Goal: Feedback & Contribution: Leave review/rating

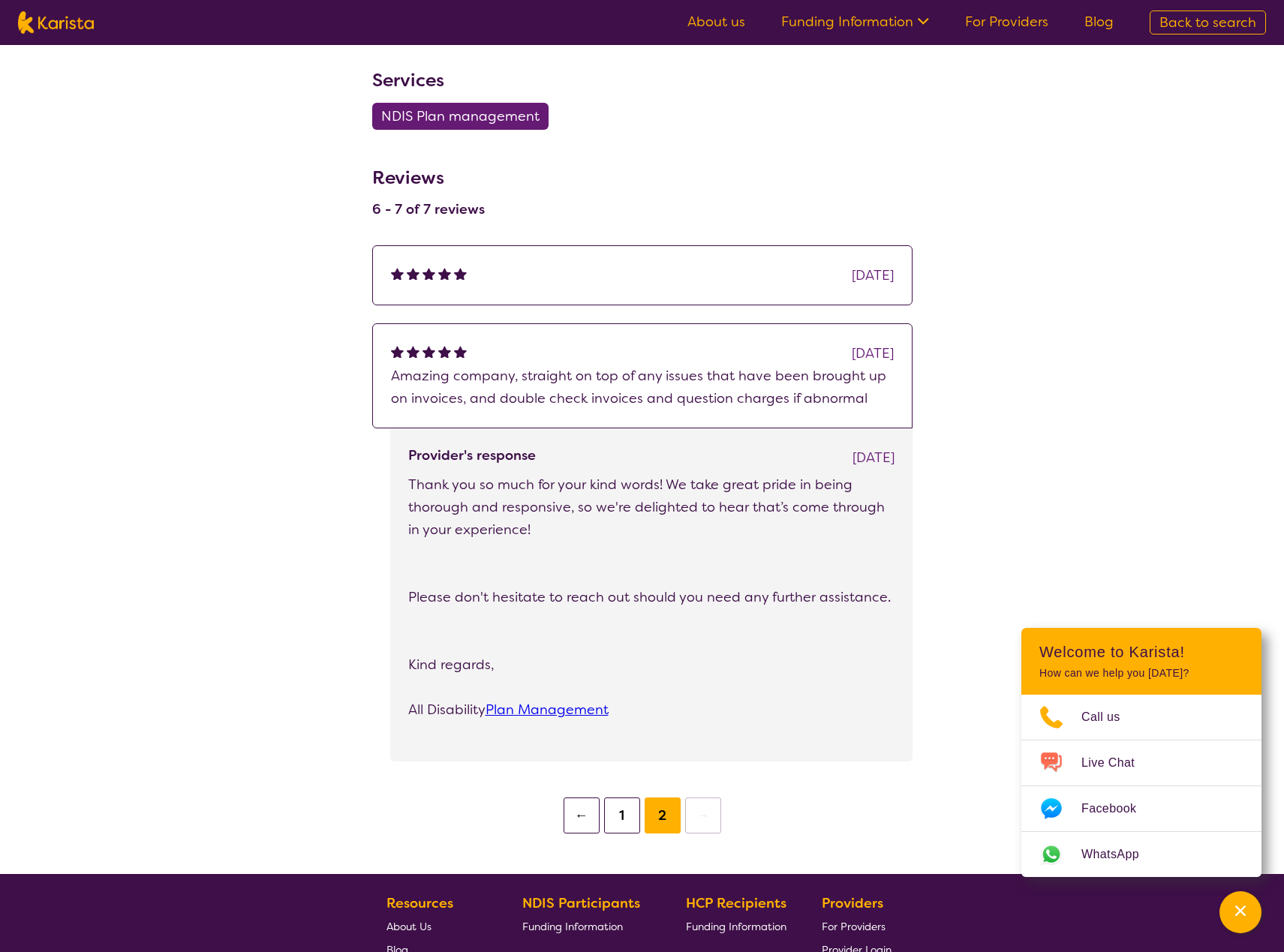
scroll to position [896, 0]
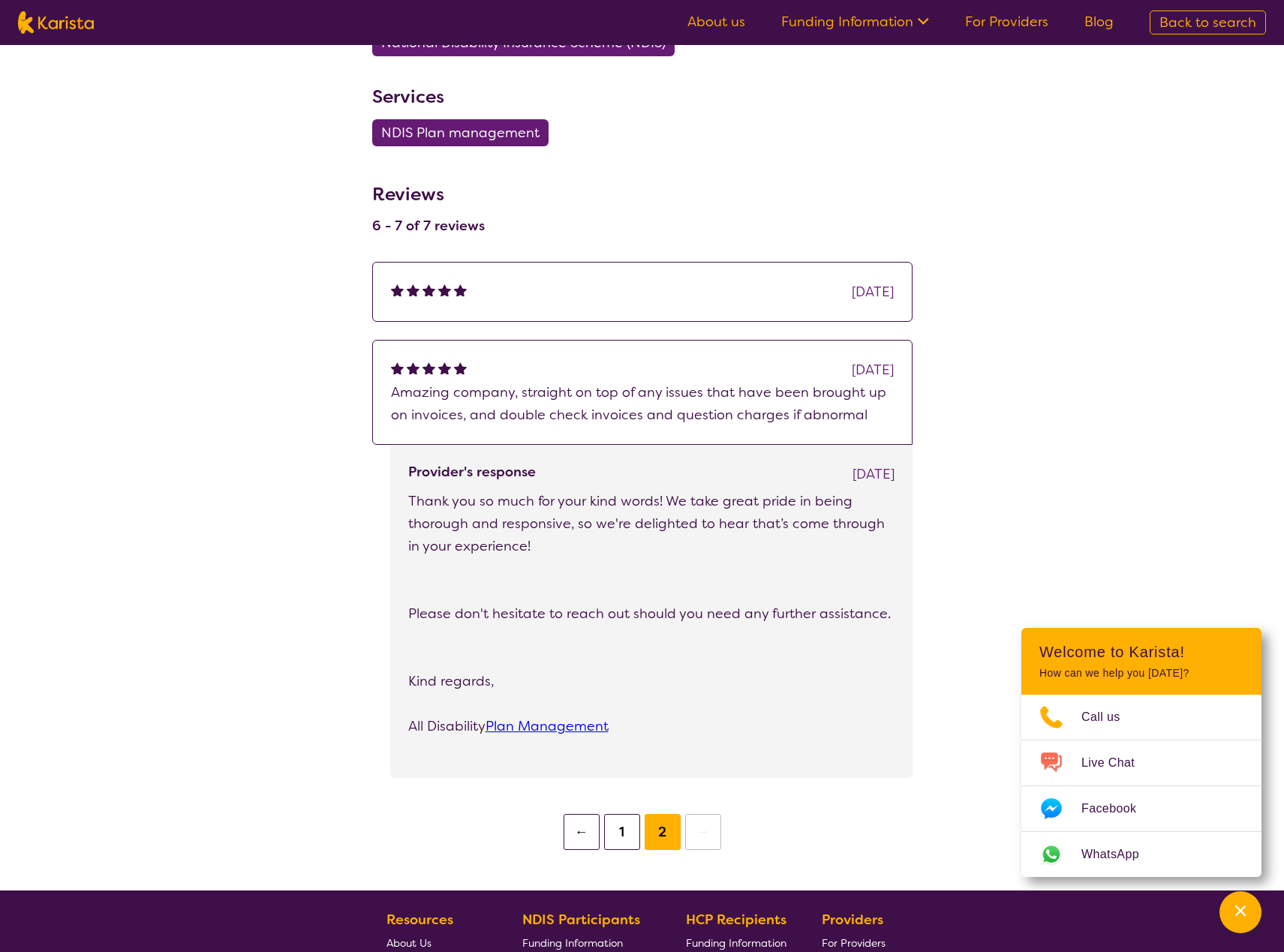
click at [615, 837] on button "1" at bounding box center [622, 832] width 36 height 36
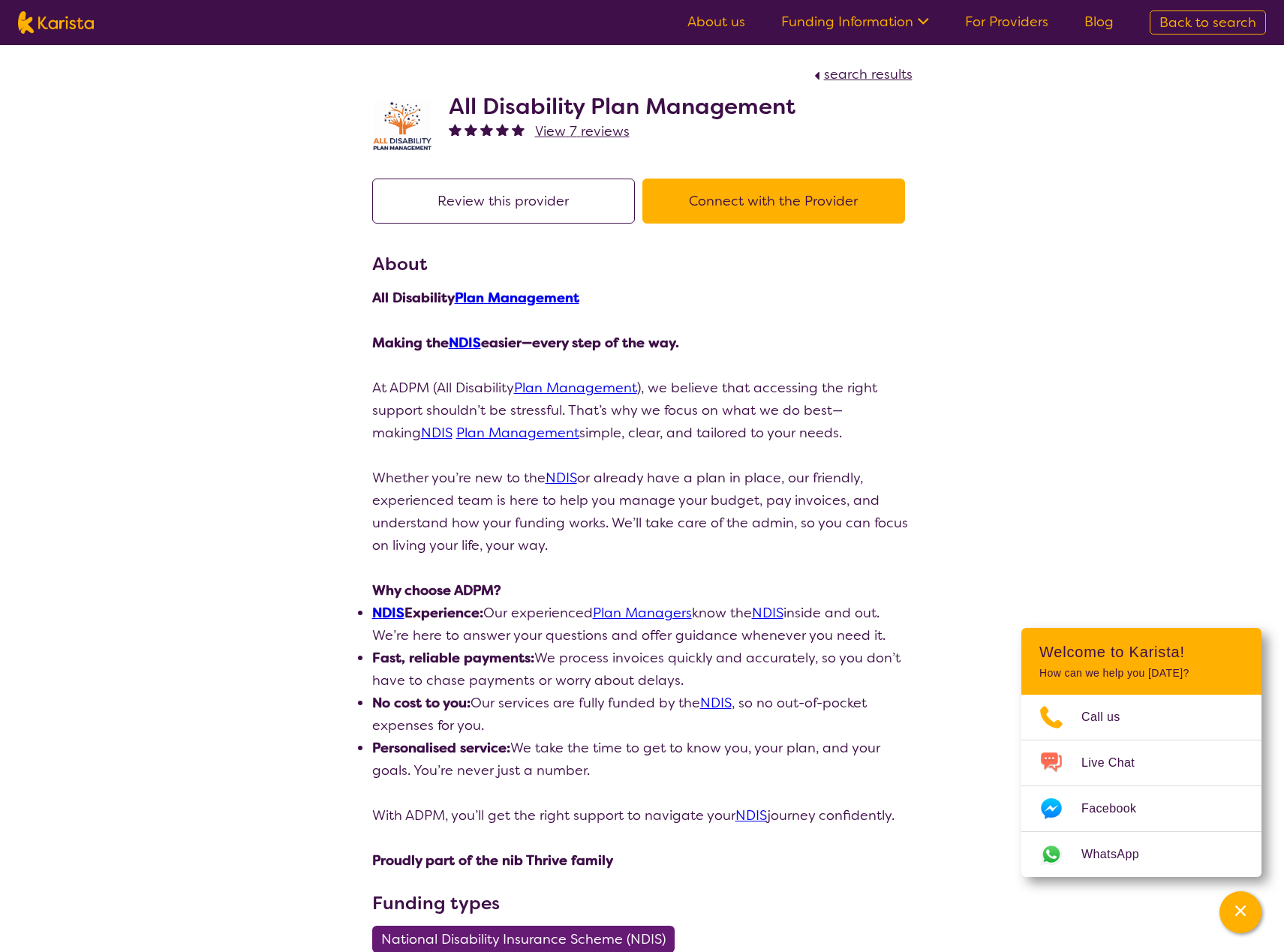
click at [533, 209] on button "Review this provider" at bounding box center [504, 201] width 263 height 45
